Goal: Download file/media

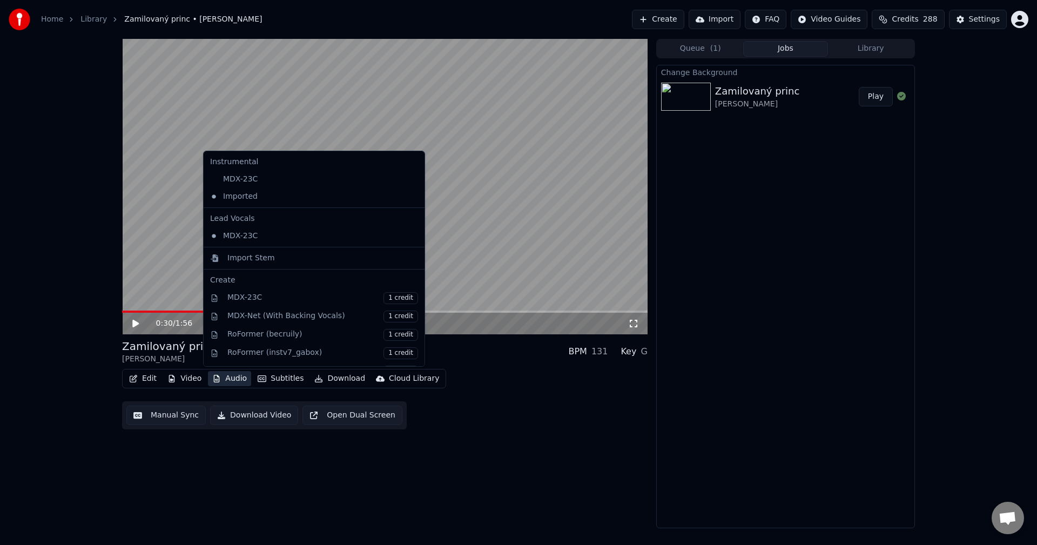
click at [225, 378] on button "Audio" at bounding box center [229, 378] width 43 height 15
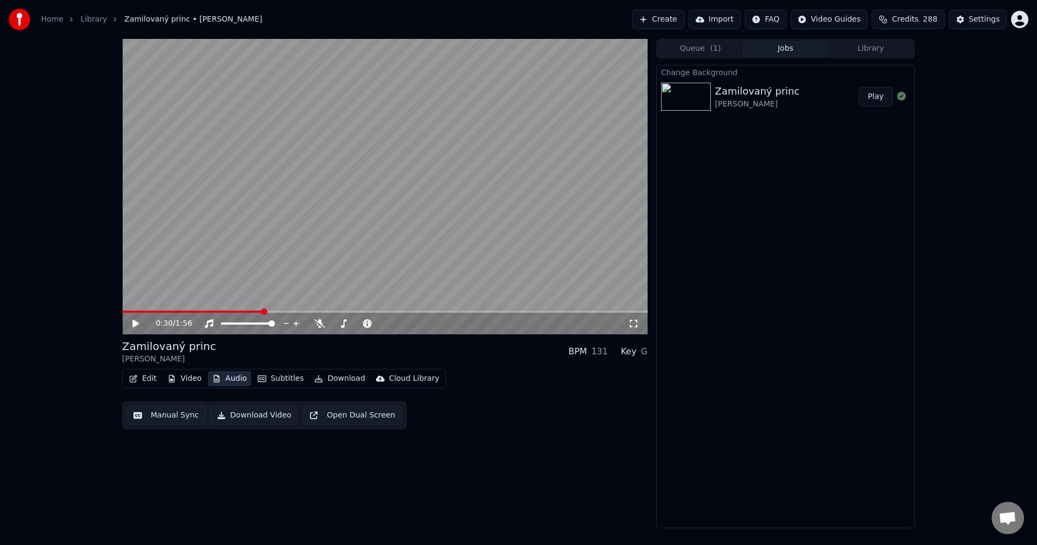
click at [225, 378] on button "Audio" at bounding box center [229, 378] width 43 height 15
click at [337, 380] on button "Download" at bounding box center [339, 378] width 59 height 15
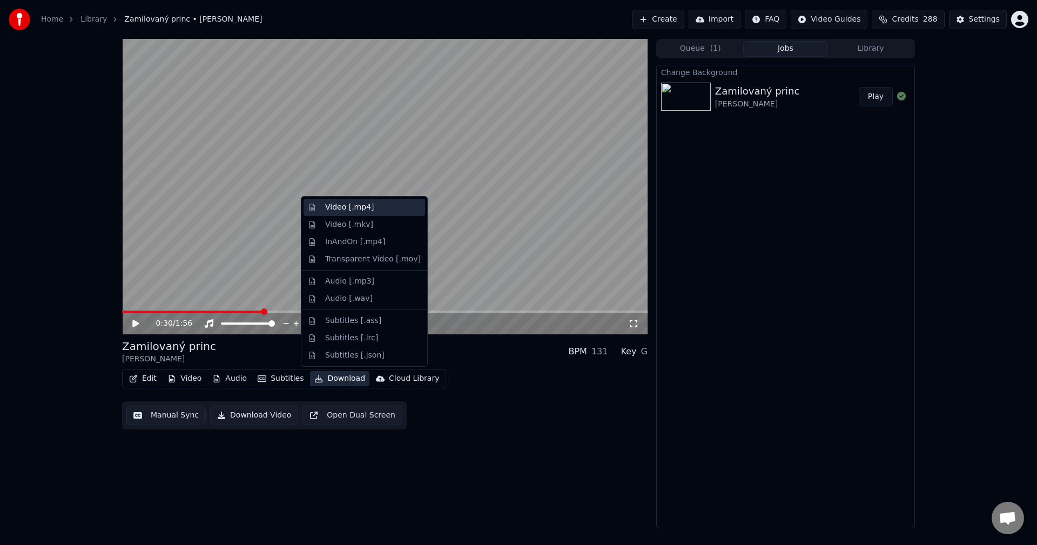
click at [359, 204] on div "Video [.mp4]" at bounding box center [349, 207] width 49 height 11
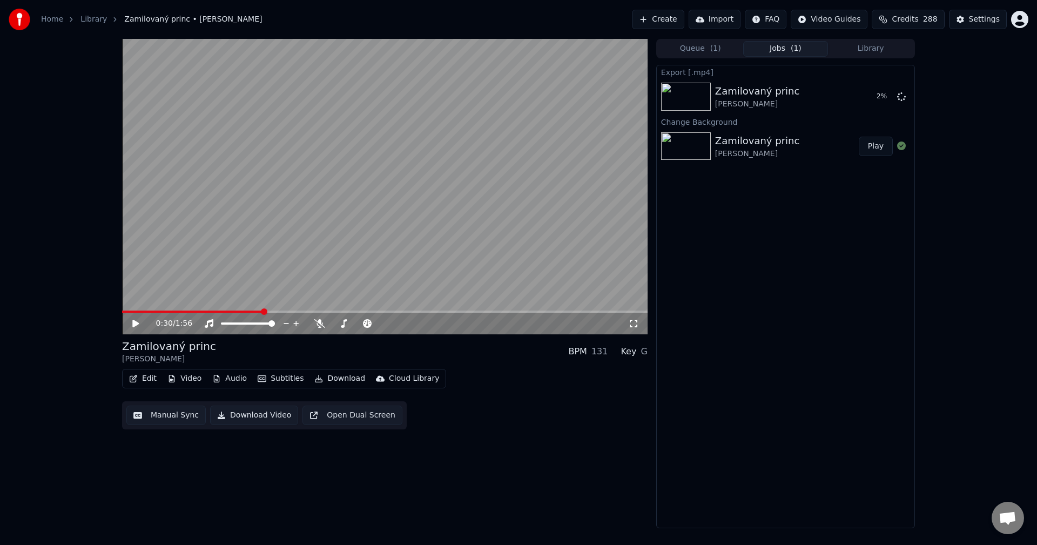
click at [864, 44] on button "Library" at bounding box center [870, 49] width 85 height 16
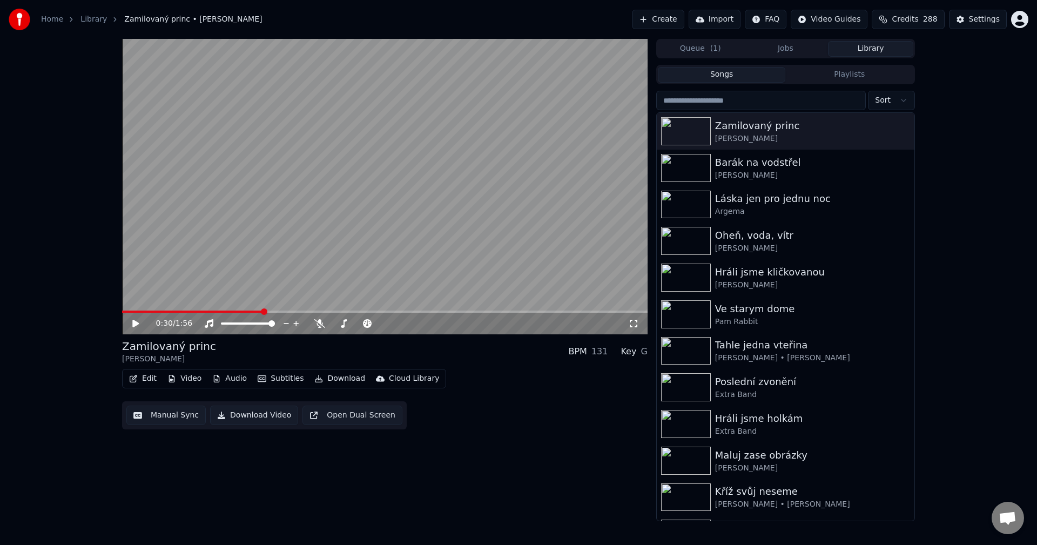
click at [140, 381] on button "Edit" at bounding box center [143, 378] width 36 height 15
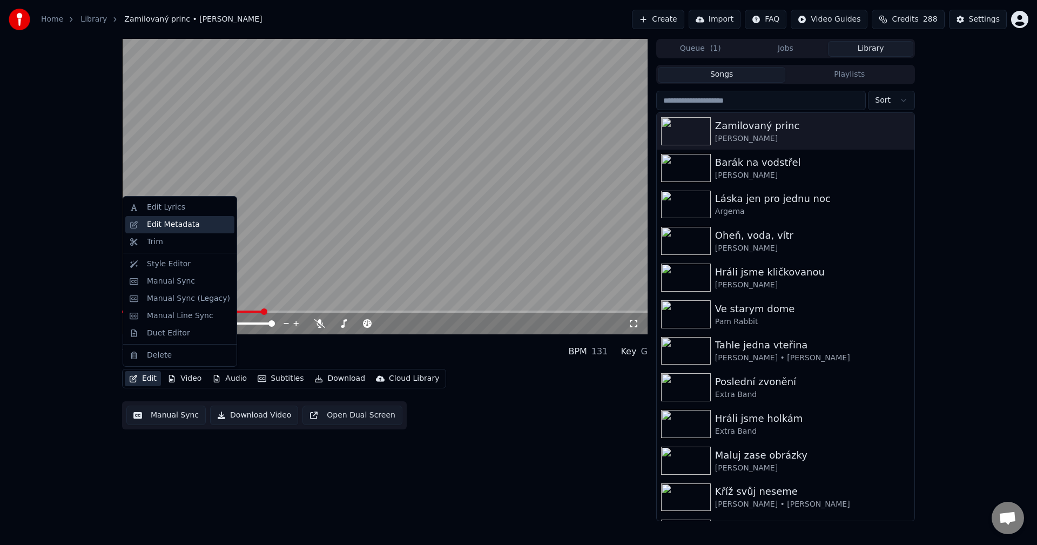
click at [173, 219] on div "Edit Metadata" at bounding box center [173, 224] width 53 height 11
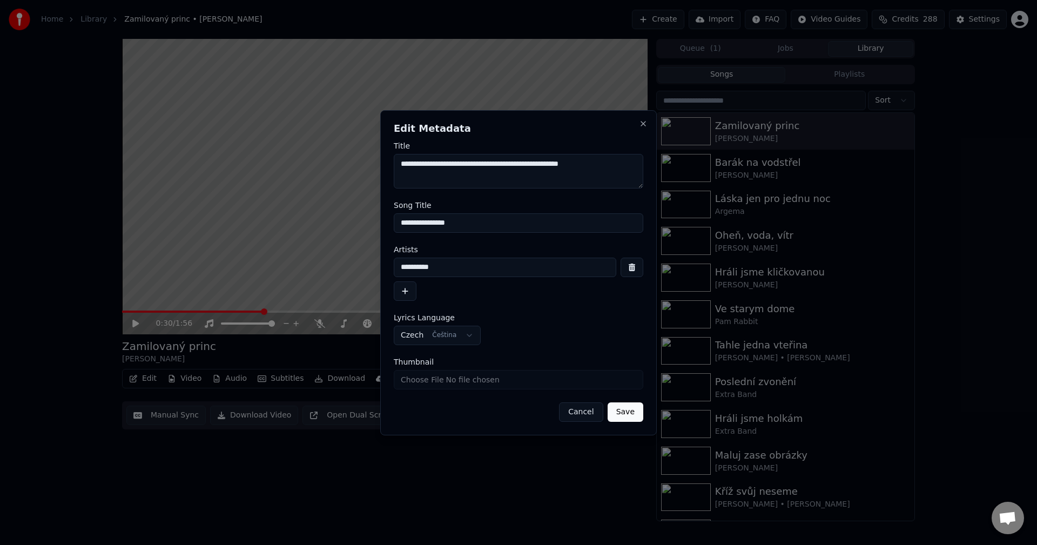
drag, startPoint x: 466, startPoint y: 266, endPoint x: 282, endPoint y: 278, distance: 184.6
click at [282, 278] on body "**********" at bounding box center [518, 272] width 1037 height 545
drag, startPoint x: 474, startPoint y: 227, endPoint x: 297, endPoint y: 243, distance: 177.9
click at [297, 243] on body "**********" at bounding box center [518, 272] width 1037 height 545
drag, startPoint x: 437, startPoint y: 263, endPoint x: 217, endPoint y: 270, distance: 220.5
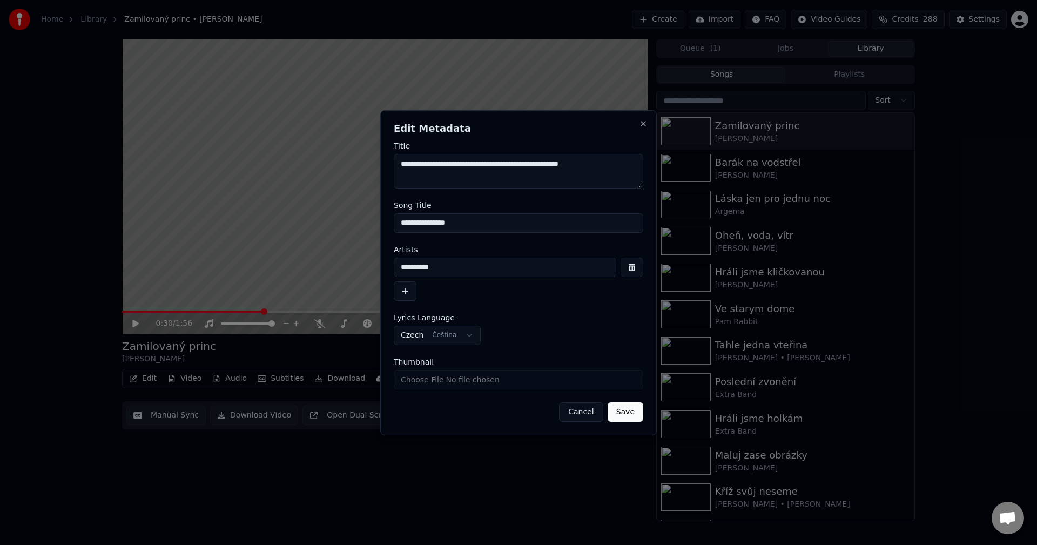
click at [217, 270] on body "**********" at bounding box center [518, 272] width 1037 height 545
drag, startPoint x: 607, startPoint y: 166, endPoint x: 446, endPoint y: 161, distance: 161.1
click at [446, 161] on textarea "**********" at bounding box center [519, 171] width 250 height 35
click at [646, 122] on button "Close" at bounding box center [643, 123] width 9 height 9
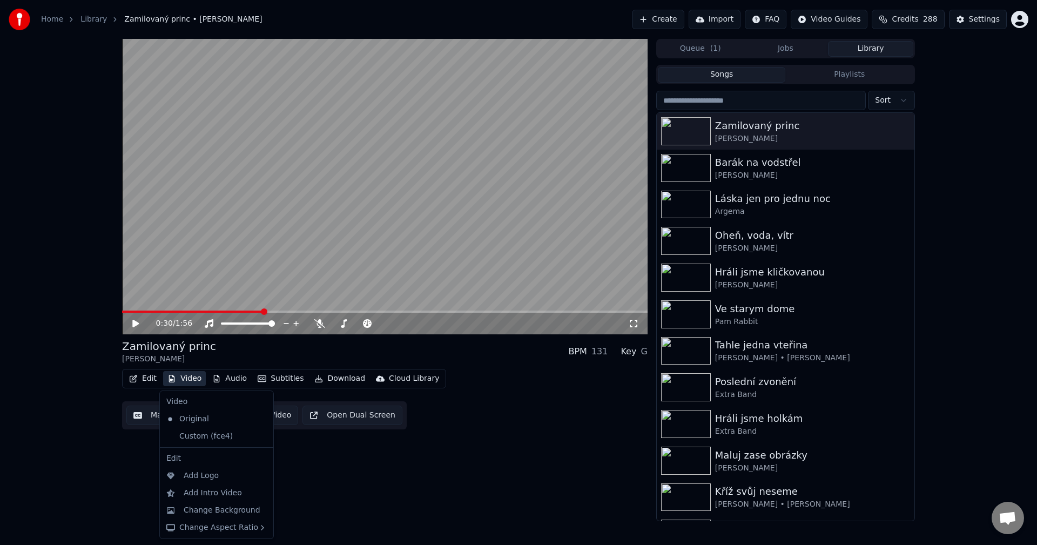
click at [183, 378] on button "Video" at bounding box center [184, 378] width 43 height 15
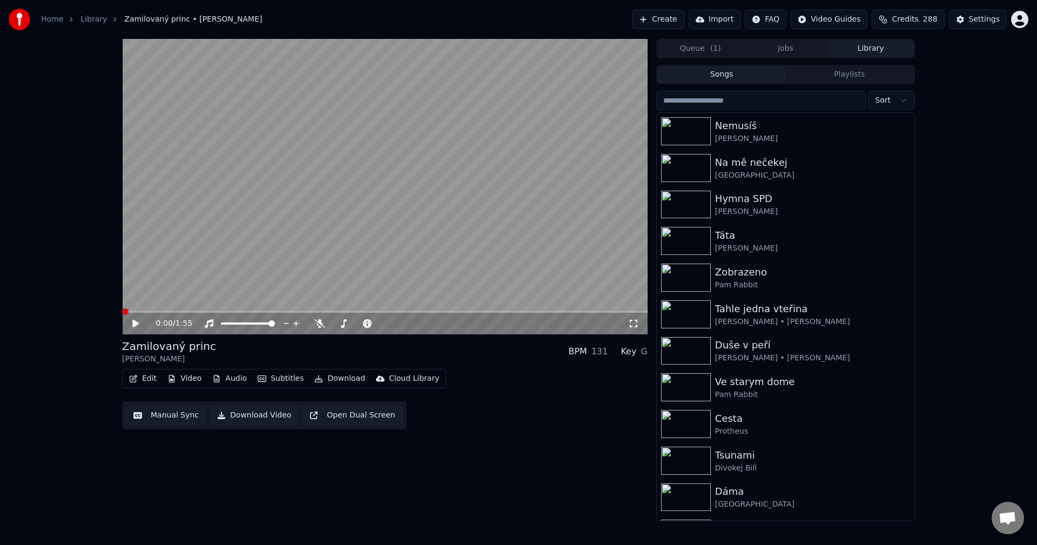
click at [234, 374] on button "Audio" at bounding box center [229, 378] width 43 height 15
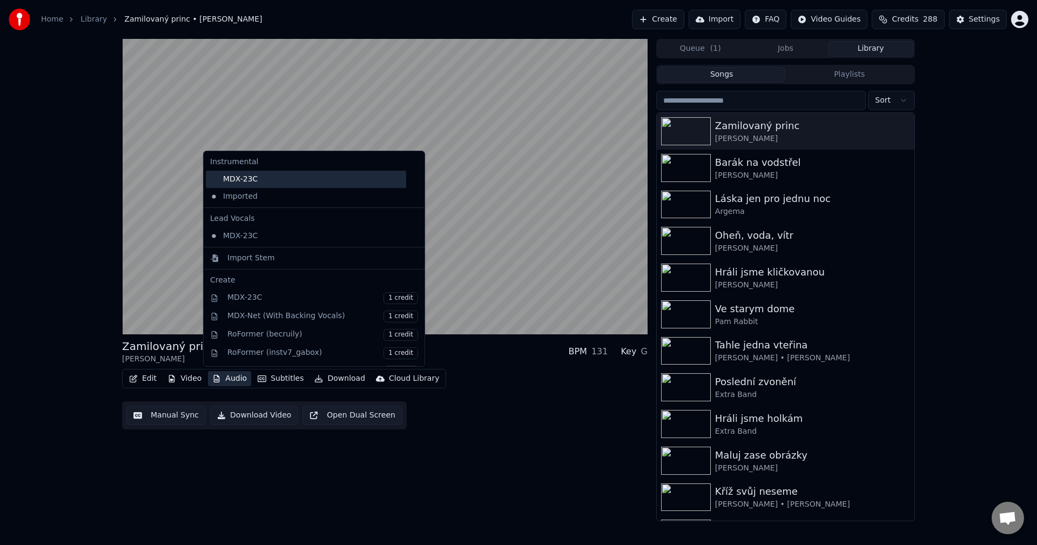
click at [278, 185] on div "MDX-23C" at bounding box center [306, 179] width 200 height 17
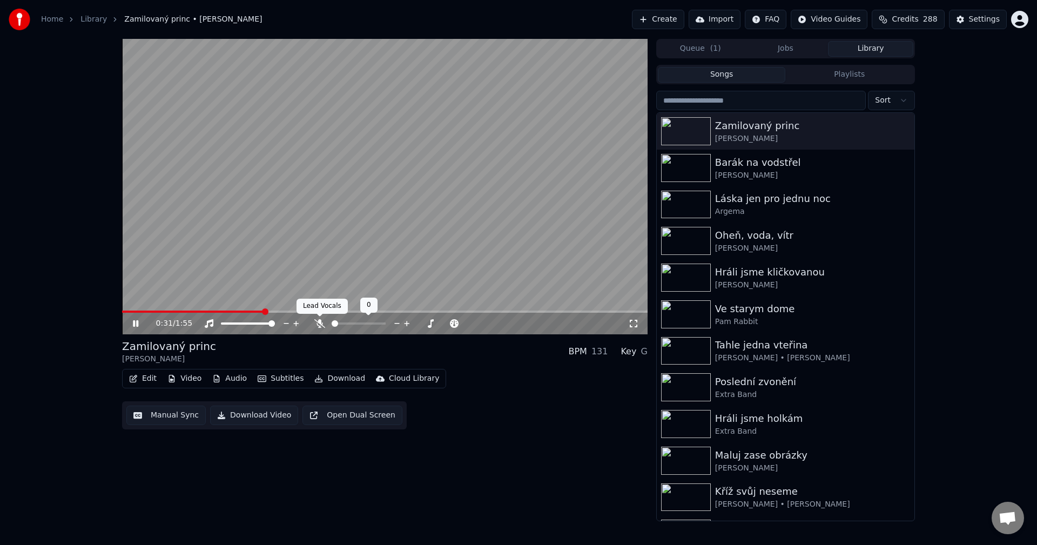
click at [320, 320] on icon at bounding box center [319, 323] width 11 height 9
click at [135, 319] on icon at bounding box center [143, 323] width 25 height 9
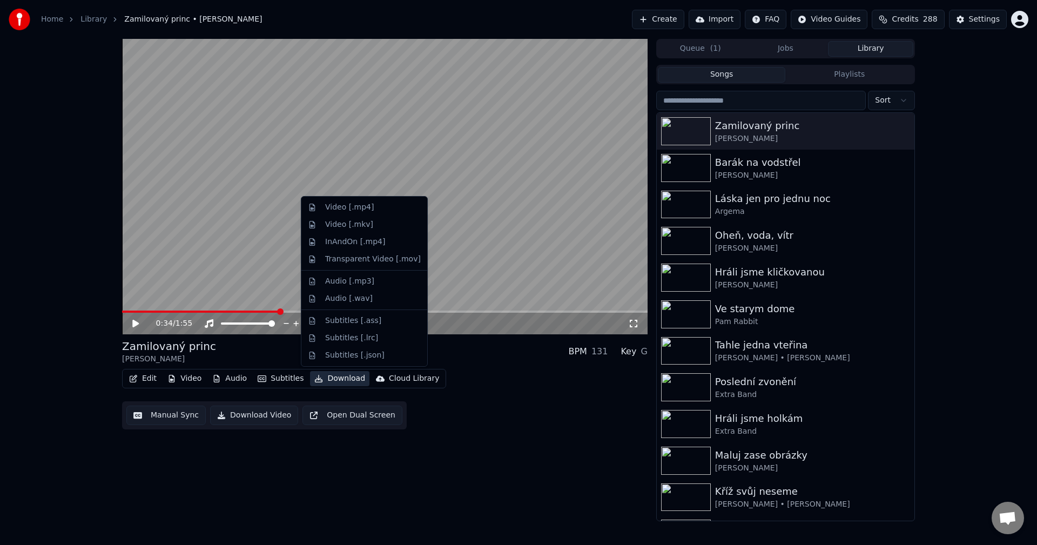
click at [335, 382] on button "Download" at bounding box center [339, 378] width 59 height 15
click at [357, 200] on div "Video [.mp4]" at bounding box center [365, 207] width 122 height 17
